Goal: Transaction & Acquisition: Register for event/course

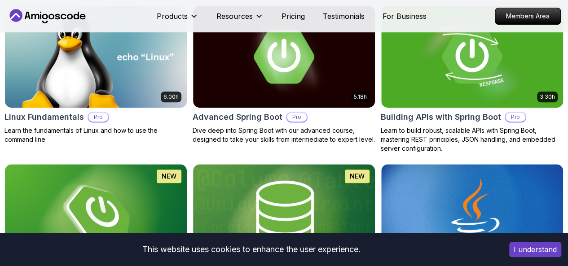
scroll to position [314, 0]
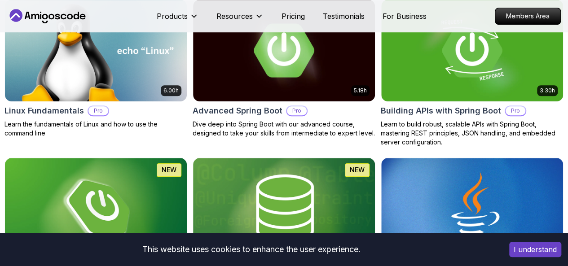
click at [0, 0] on icon "button" at bounding box center [0, 0] width 0 height 0
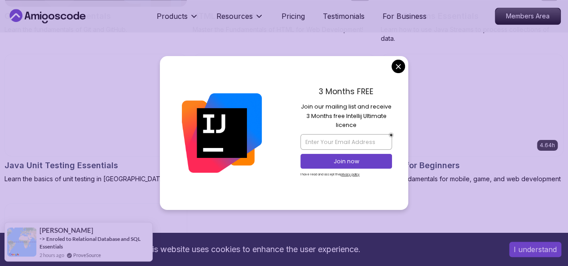
scroll to position [551, 0]
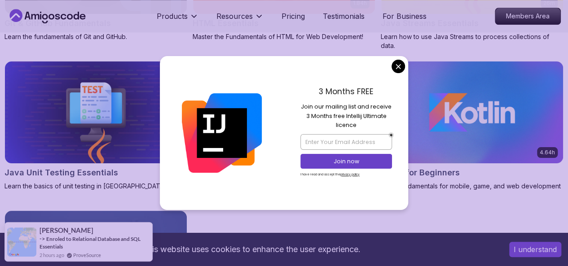
click at [379, 67] on img at bounding box center [283, 112] width 191 height 107
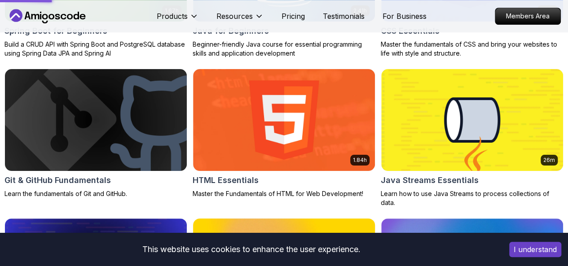
scroll to position [385, 0]
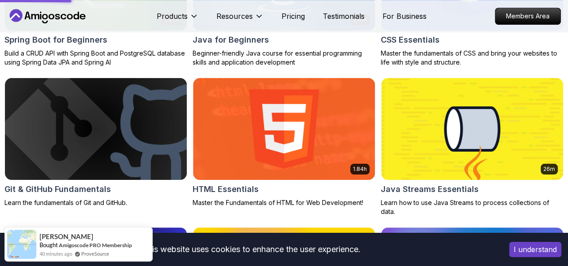
click at [0, 0] on p "Course" at bounding box center [0, 0] width 0 height 0
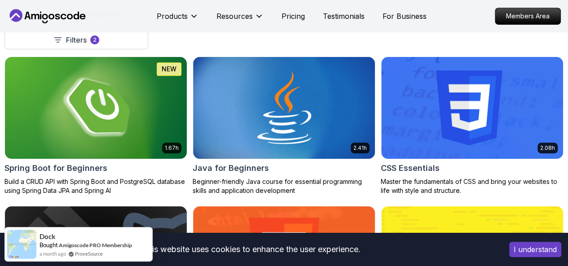
scroll to position [253, 0]
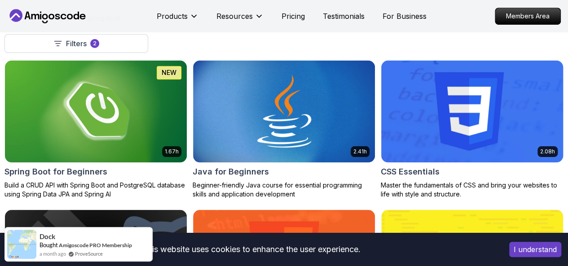
click at [510, 105] on img at bounding box center [471, 111] width 191 height 107
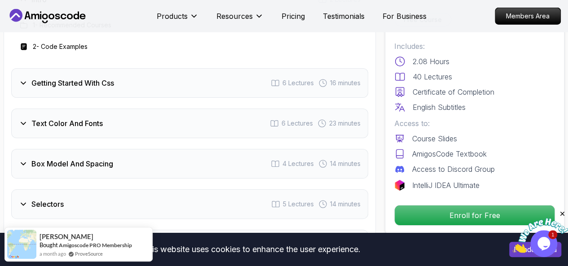
scroll to position [1470, 0]
click at [257, 122] on div "Text Color And Fonts 6 Lectures 23 minutes" at bounding box center [189, 124] width 357 height 30
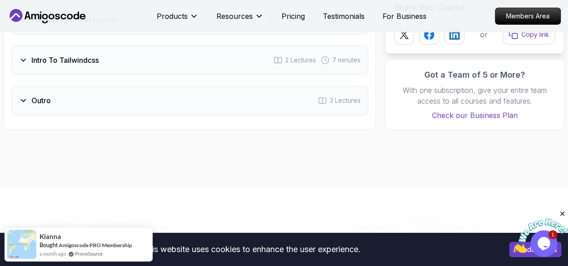
click at [304, 96] on div "Outro 3 Lectures" at bounding box center [189, 101] width 357 height 30
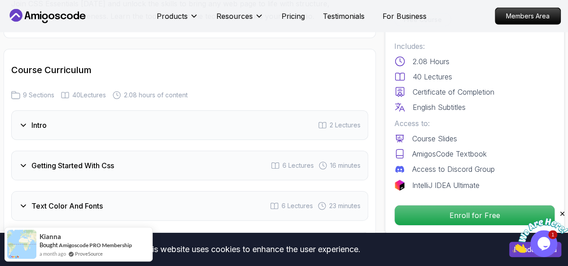
scroll to position [1343, 0]
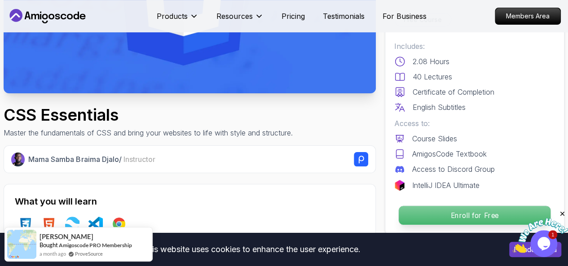
click at [505, 211] on p "Enroll for Free" at bounding box center [474, 215] width 152 height 19
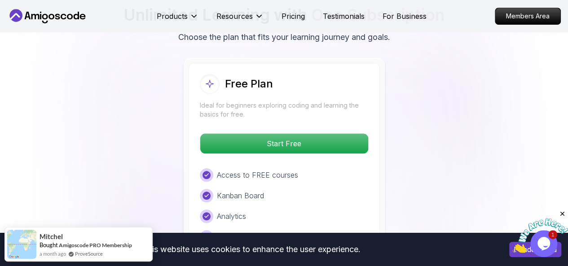
scroll to position [2011, 0]
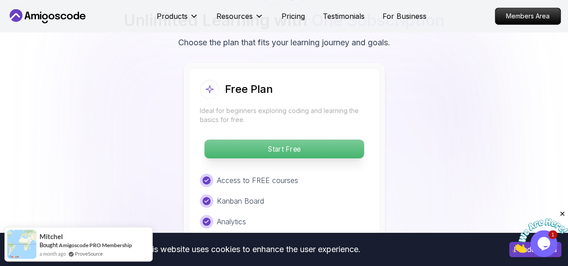
click at [230, 146] on p "Start Free" at bounding box center [283, 149] width 159 height 19
